Goal: Contribute content

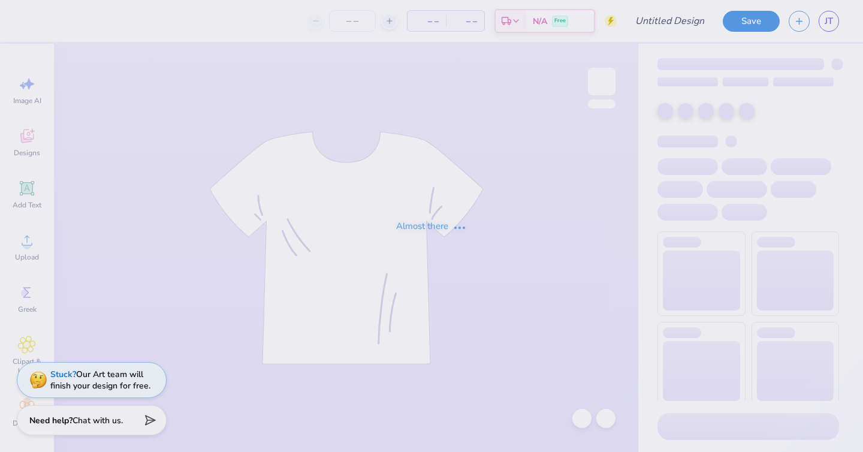
type input "'25 DCG ANNUAL TSHIRT FINAL"
type input "24"
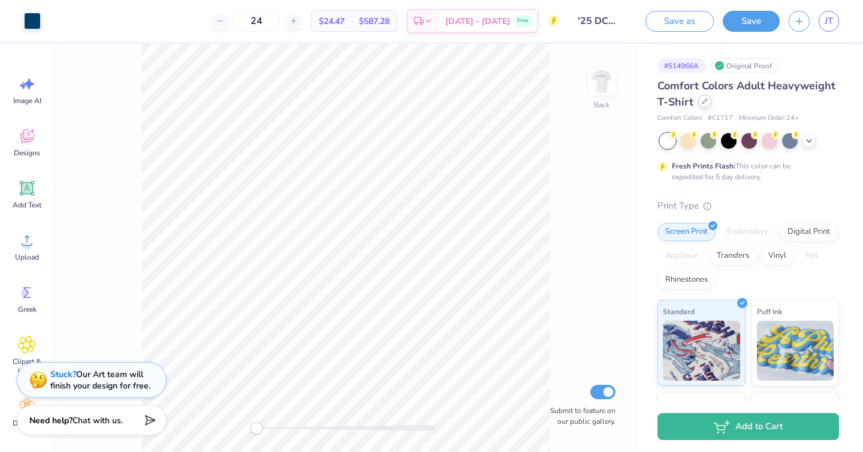
click at [703, 105] on div at bounding box center [704, 101] width 13 height 13
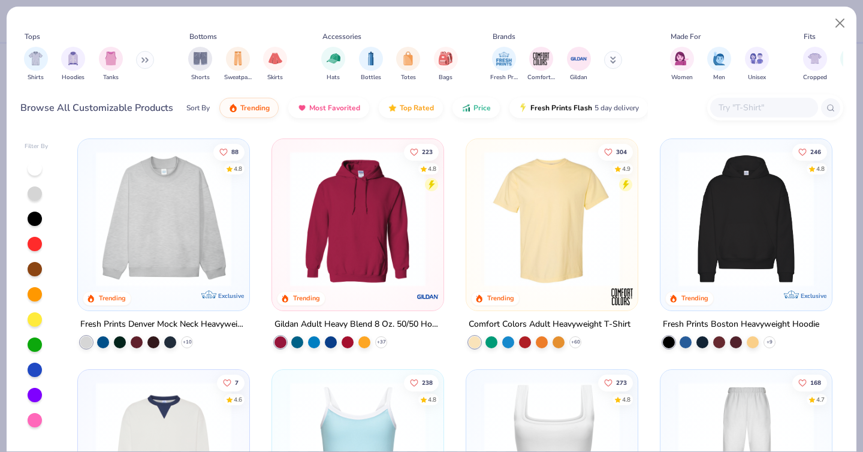
click at [754, 107] on input "text" at bounding box center [763, 108] width 92 height 14
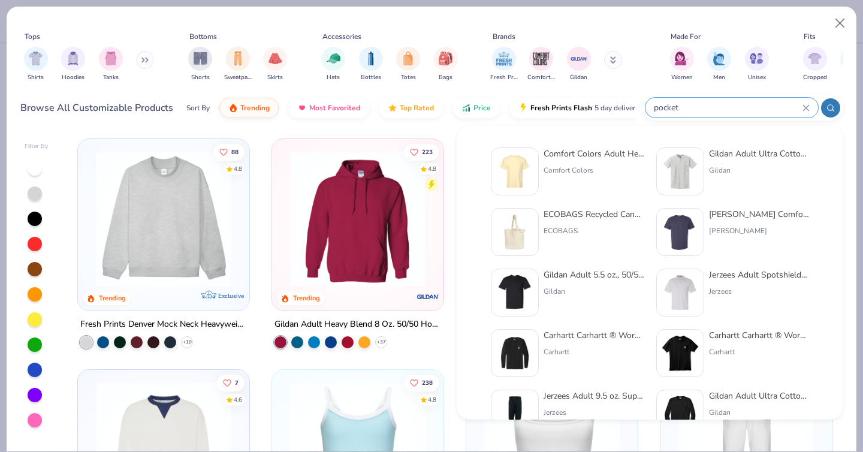
type input "pocket"
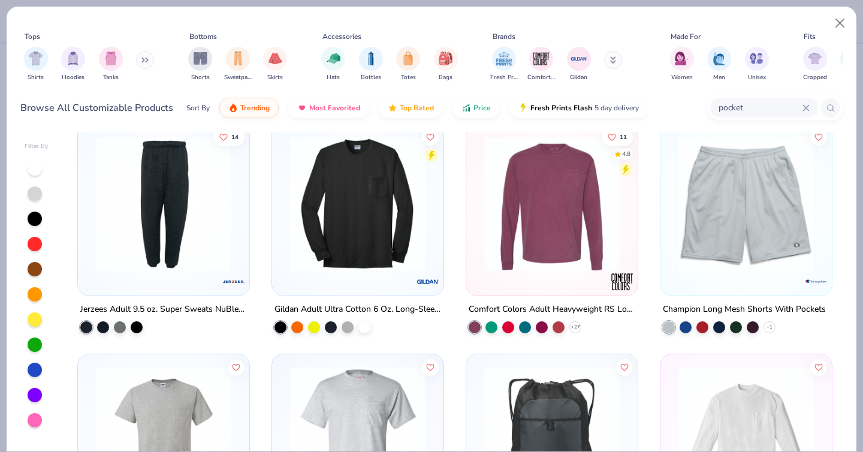
scroll to position [478, 0]
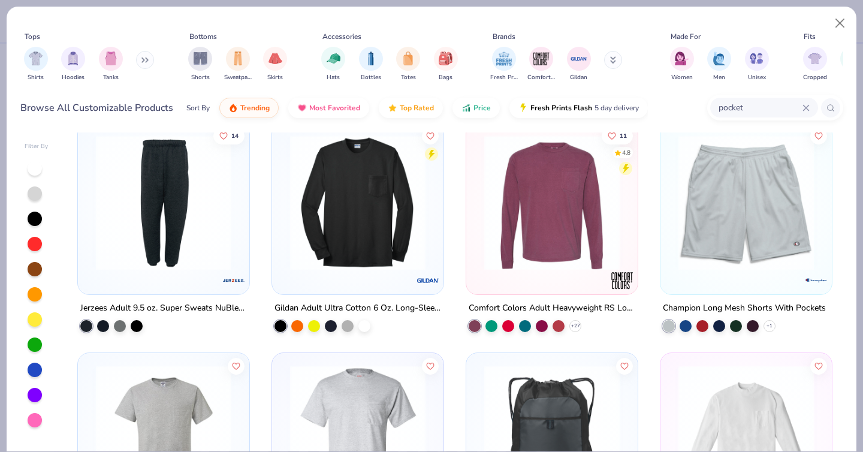
click at [573, 261] on img at bounding box center [551, 201] width 147 height 135
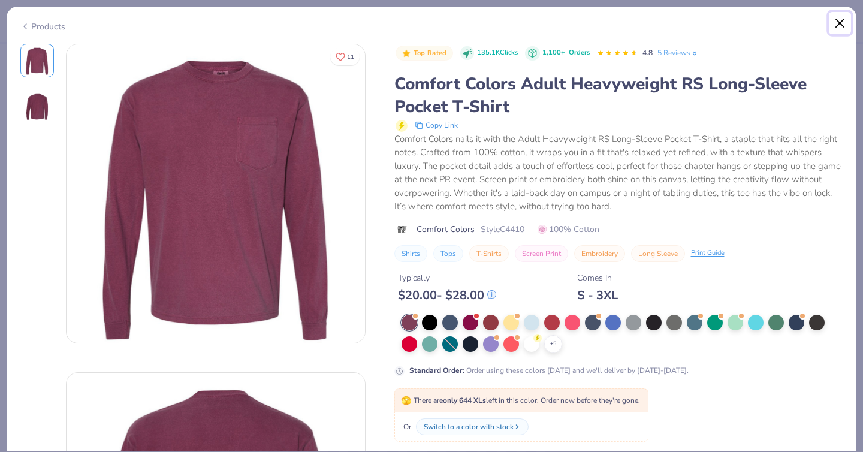
click at [835, 26] on button "Close" at bounding box center [840, 23] width 23 height 23
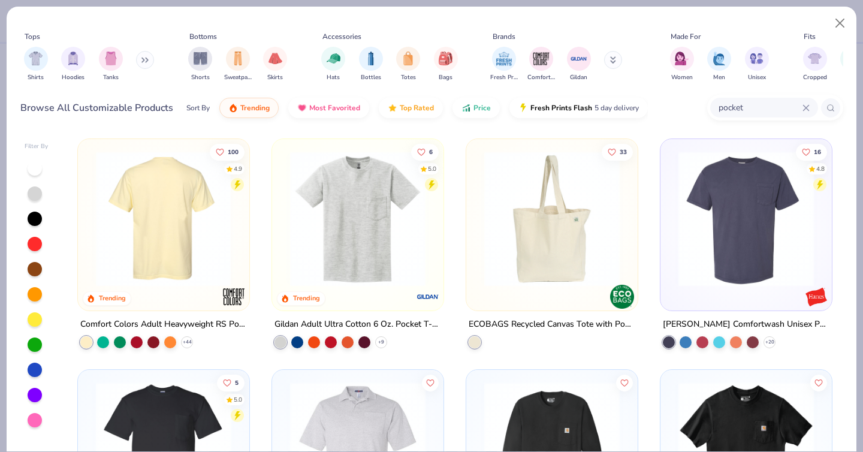
click at [90, 262] on img at bounding box center [16, 218] width 147 height 135
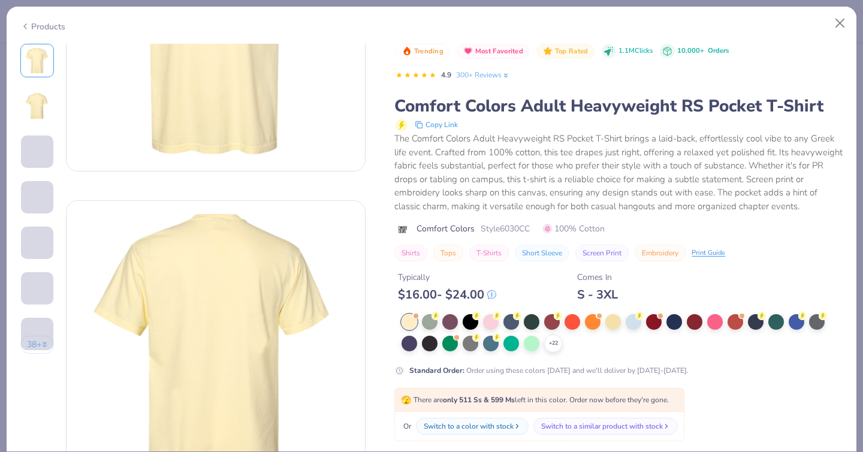
scroll to position [173, 0]
click at [632, 320] on div at bounding box center [634, 321] width 16 height 16
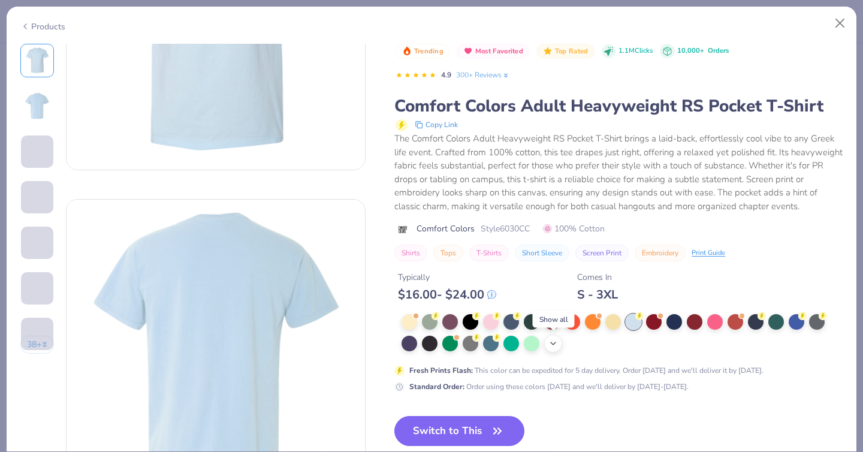
click at [556, 342] on icon at bounding box center [553, 344] width 10 height 10
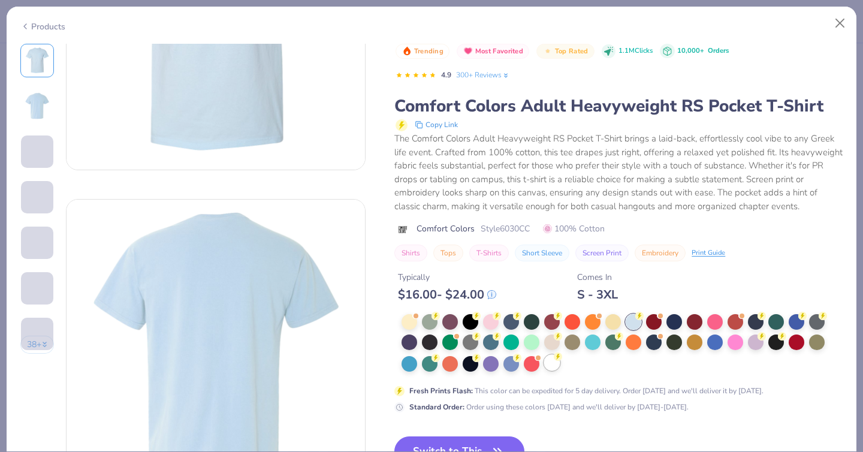
click at [551, 361] on div at bounding box center [552, 363] width 16 height 16
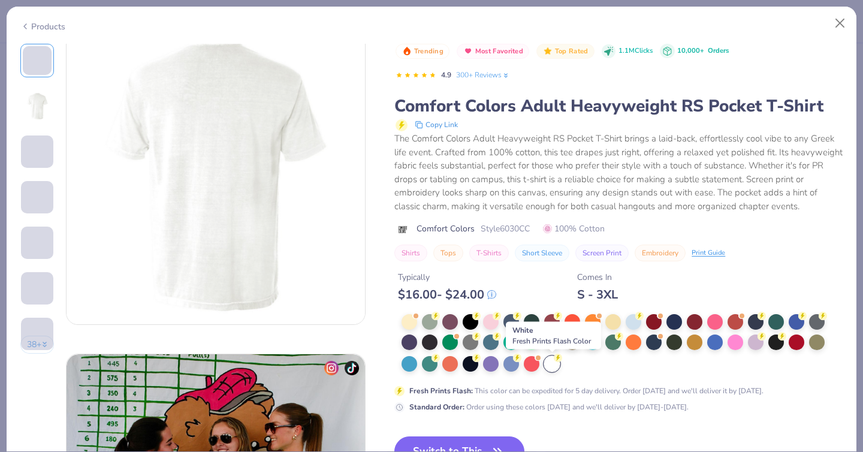
scroll to position [349, 0]
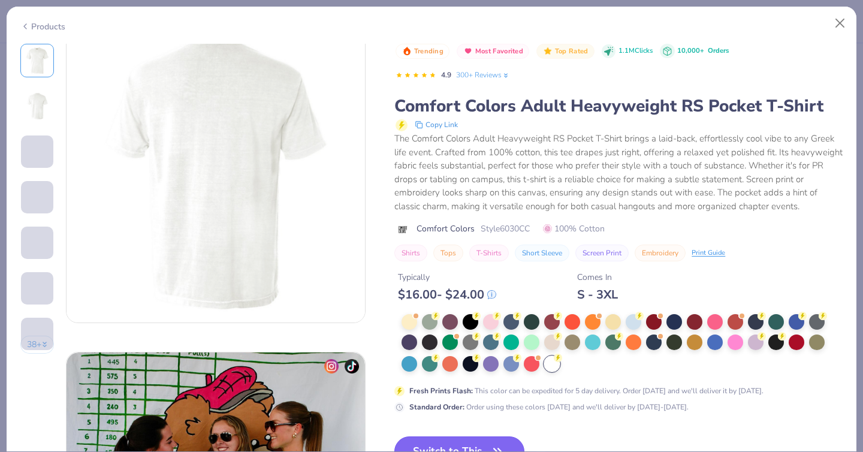
click at [476, 439] on button "Switch to This" at bounding box center [459, 451] width 130 height 30
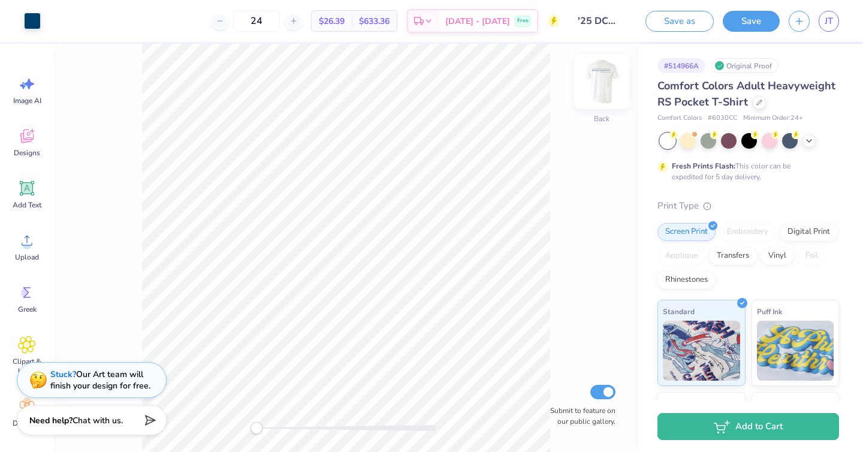
click at [597, 79] on img at bounding box center [602, 82] width 48 height 48
click at [761, 14] on button "Save" at bounding box center [751, 19] width 57 height 21
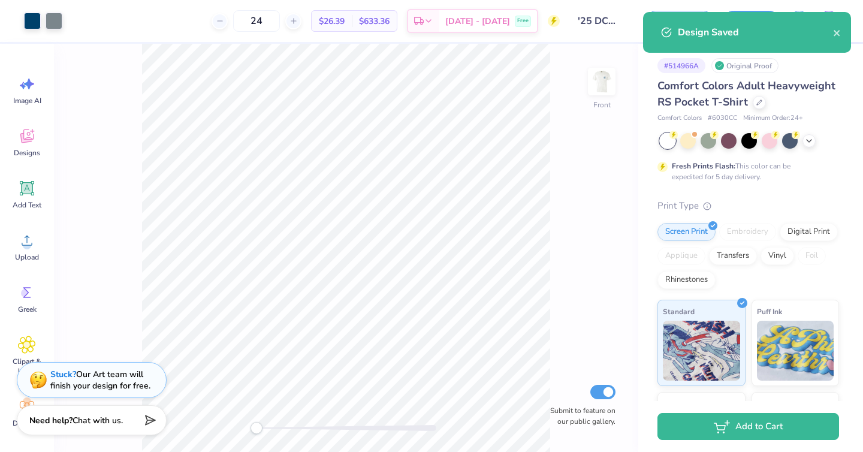
select select "Member apparel for registered Student Organization / Department / School"
